Goal: Feedback & Contribution: Leave review/rating

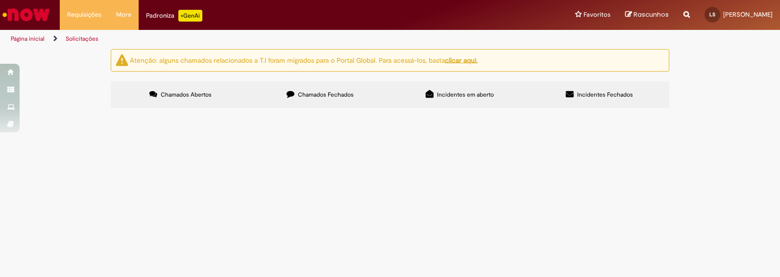
scroll to position [41, 0]
click at [0, 0] on span "Emissão de Comodato" at bounding box center [0, 0] width 0 height 0
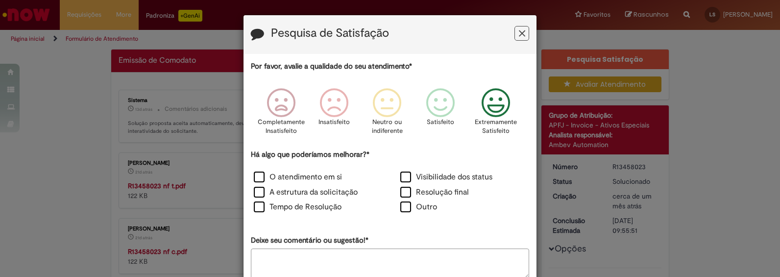
click at [494, 107] on icon "Feedback" at bounding box center [496, 102] width 37 height 29
click at [256, 177] on label "O atendimento em si" at bounding box center [298, 176] width 88 height 11
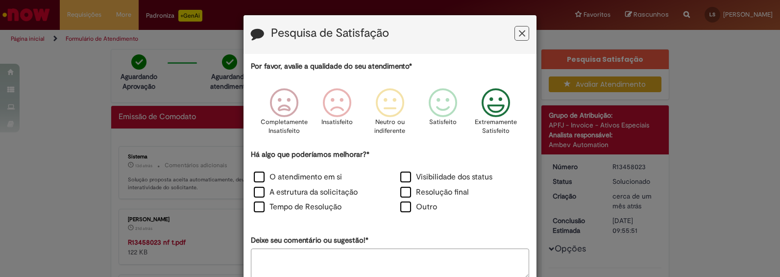
scroll to position [56, 0]
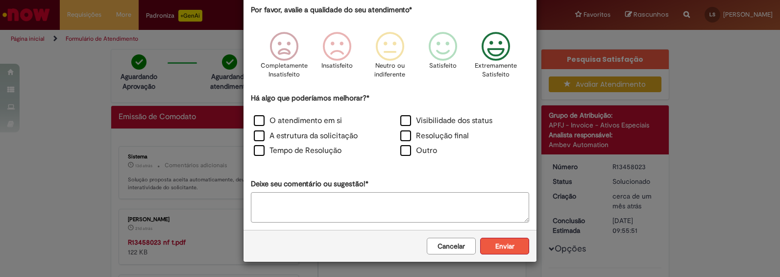
click at [507, 244] on button "Enviar" at bounding box center [504, 246] width 49 height 17
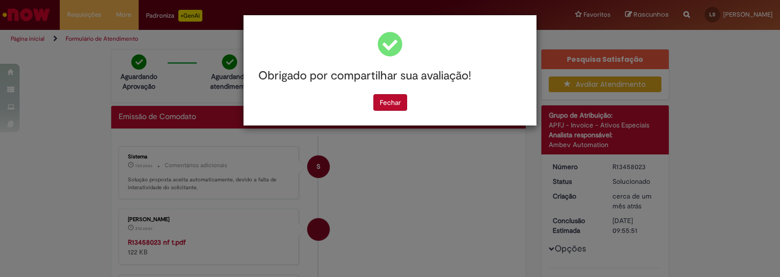
scroll to position [0, 0]
drag, startPoint x: 372, startPoint y: 100, endPoint x: 378, endPoint y: 100, distance: 5.9
click at [373, 99] on div "Fechar" at bounding box center [390, 102] width 278 height 17
click at [387, 100] on button "Fechar" at bounding box center [390, 102] width 34 height 17
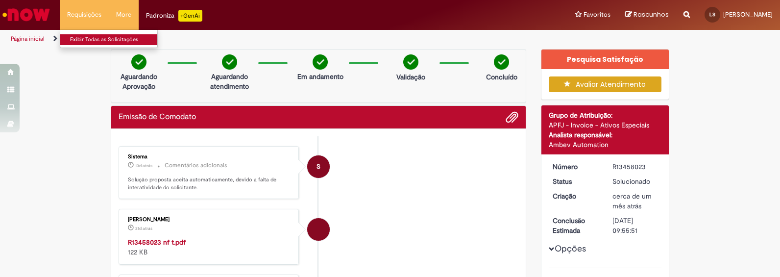
click at [87, 39] on link "Exibir Todas as Solicitações" at bounding box center [114, 39] width 108 height 11
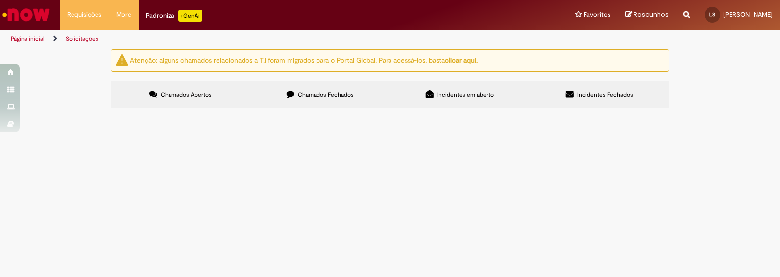
click at [316, 98] on label "Chamados Fechados" at bounding box center [320, 94] width 140 height 26
click at [0, 0] on span "Emissão de Comodato" at bounding box center [0, 0] width 0 height 0
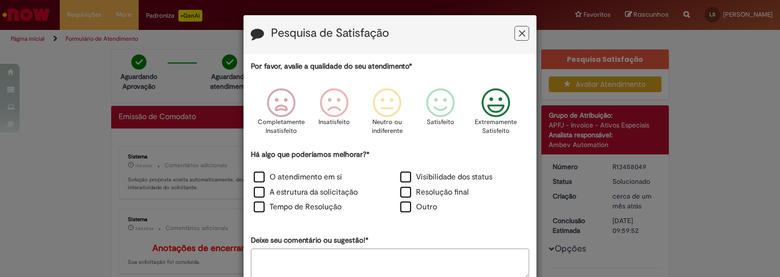
click at [484, 110] on icon "Feedback" at bounding box center [496, 102] width 37 height 29
click at [255, 176] on label "O atendimento em si" at bounding box center [298, 176] width 88 height 11
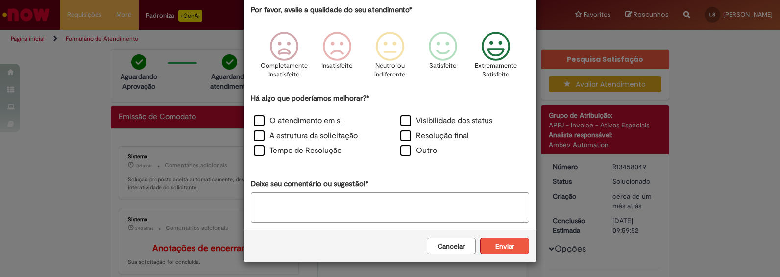
click at [497, 245] on button "Enviar" at bounding box center [504, 246] width 49 height 17
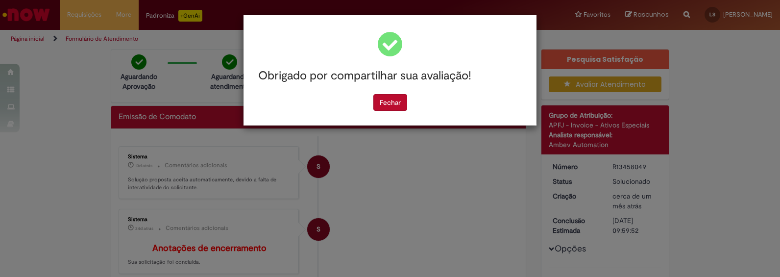
scroll to position [0, 0]
click at [395, 103] on button "Fechar" at bounding box center [390, 102] width 34 height 17
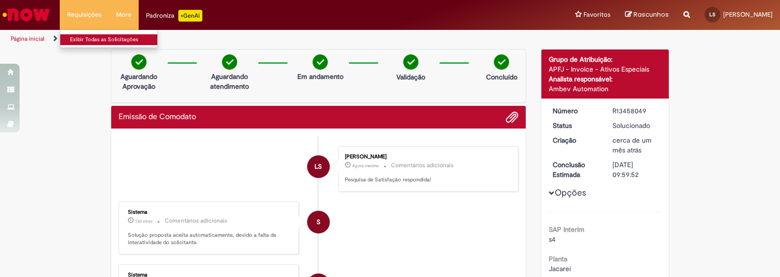
click at [80, 40] on link "Exibir Todas as Solicitações" at bounding box center [114, 39] width 108 height 11
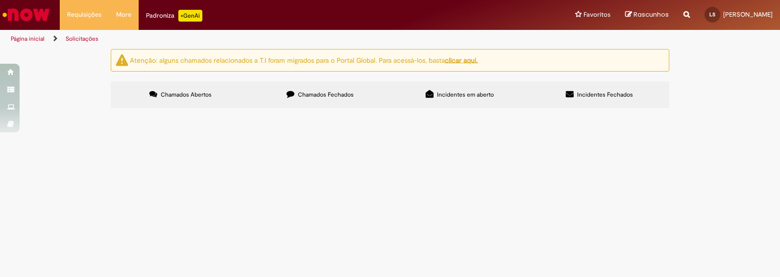
click at [329, 91] on span "Chamados Fechados" at bounding box center [326, 95] width 56 height 8
click at [0, 0] on span "Emissão de Comodato" at bounding box center [0, 0] width 0 height 0
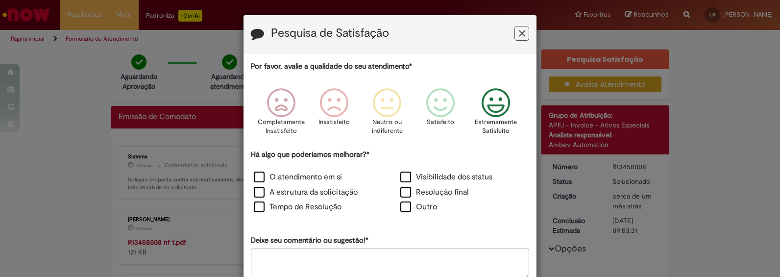
drag, startPoint x: 486, startPoint y: 112, endPoint x: 343, endPoint y: 175, distance: 156.2
click at [487, 112] on icon "Feedback" at bounding box center [496, 102] width 37 height 29
click at [254, 174] on label "O atendimento em si" at bounding box center [298, 176] width 88 height 11
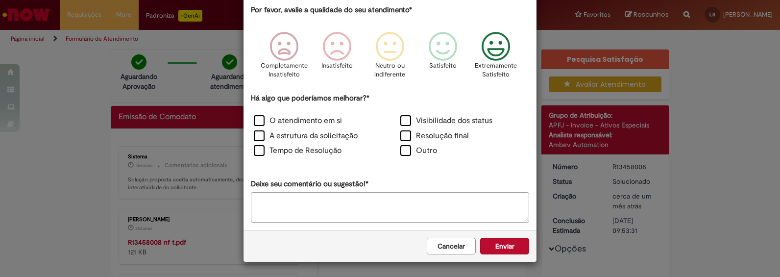
click at [489, 241] on button "Enviar" at bounding box center [504, 246] width 49 height 17
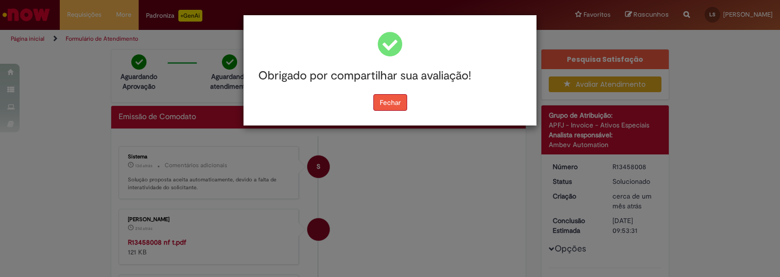
click at [391, 105] on button "Fechar" at bounding box center [390, 102] width 34 height 17
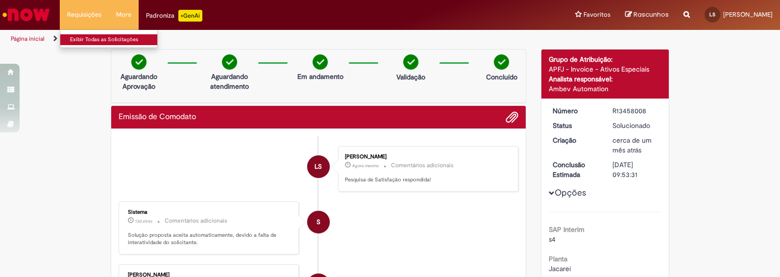
click at [88, 41] on link "Exibir Todas as Solicitações" at bounding box center [114, 39] width 108 height 11
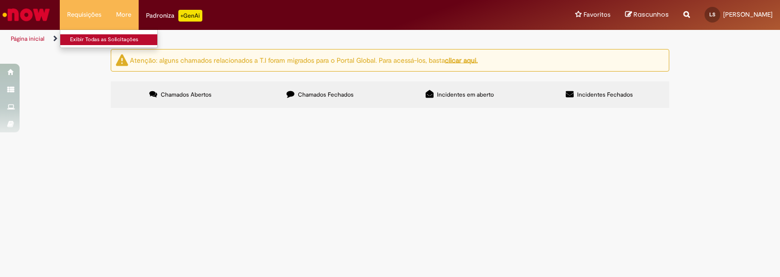
click at [84, 42] on link "Exibir Todas as Solicitações" at bounding box center [114, 39] width 108 height 11
